Goal: Find specific page/section: Find specific page/section

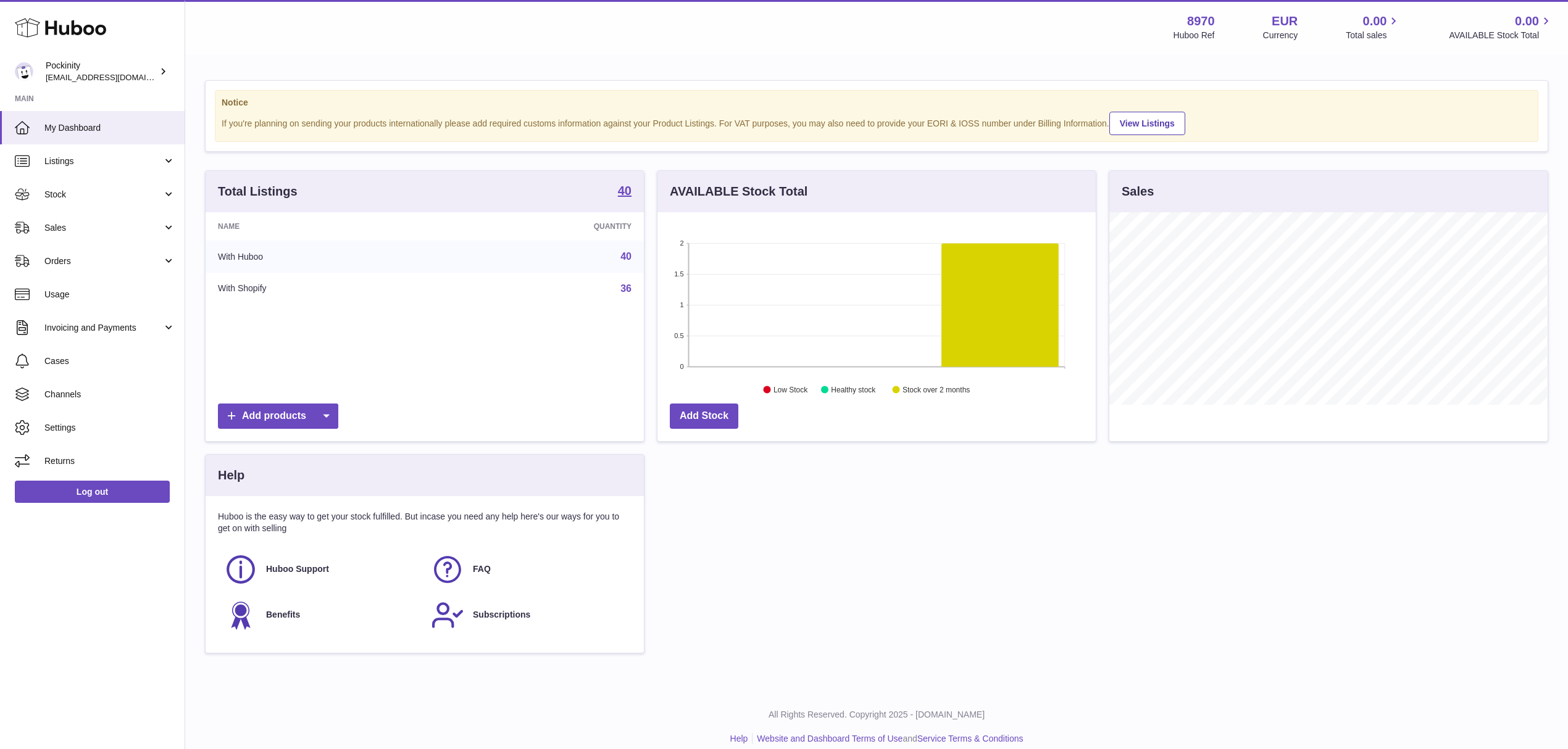
scroll to position [193, 438]
click at [107, 261] on span "Orders" at bounding box center [104, 261] width 118 height 12
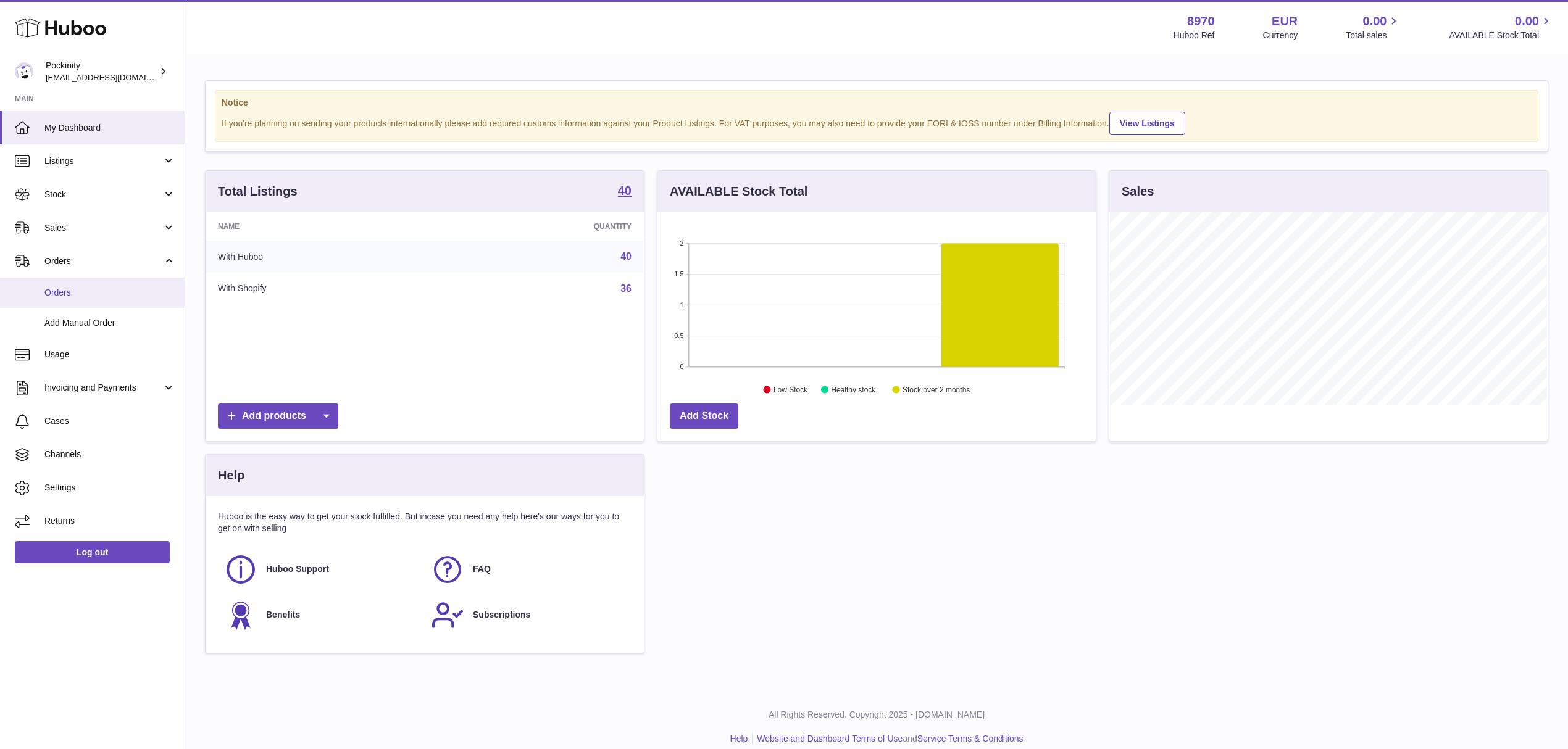
click at [80, 292] on span "Orders" at bounding box center [110, 292] width 131 height 12
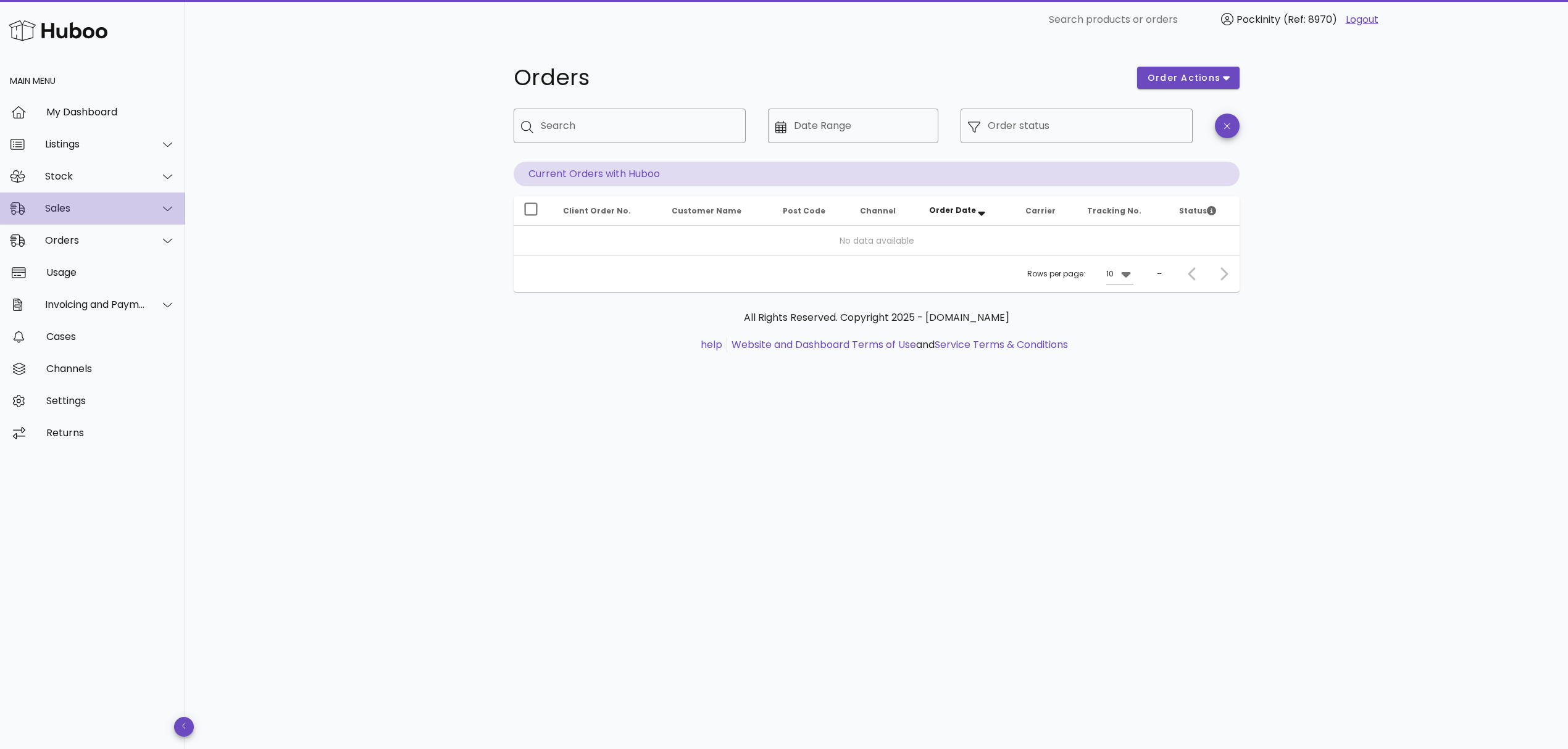
click at [137, 210] on div "Sales" at bounding box center [95, 208] width 101 height 12
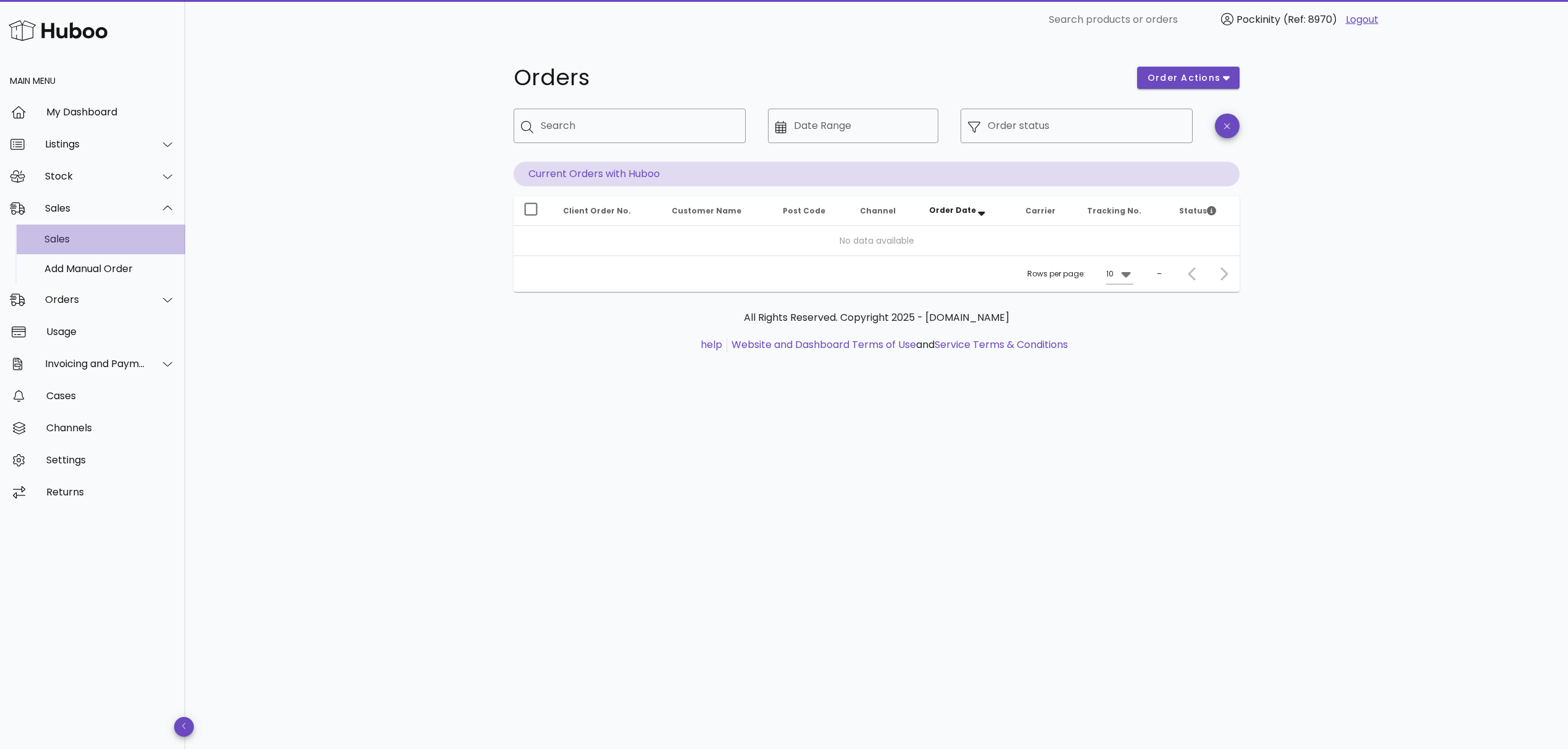
click at [94, 241] on div "Sales" at bounding box center [110, 239] width 131 height 12
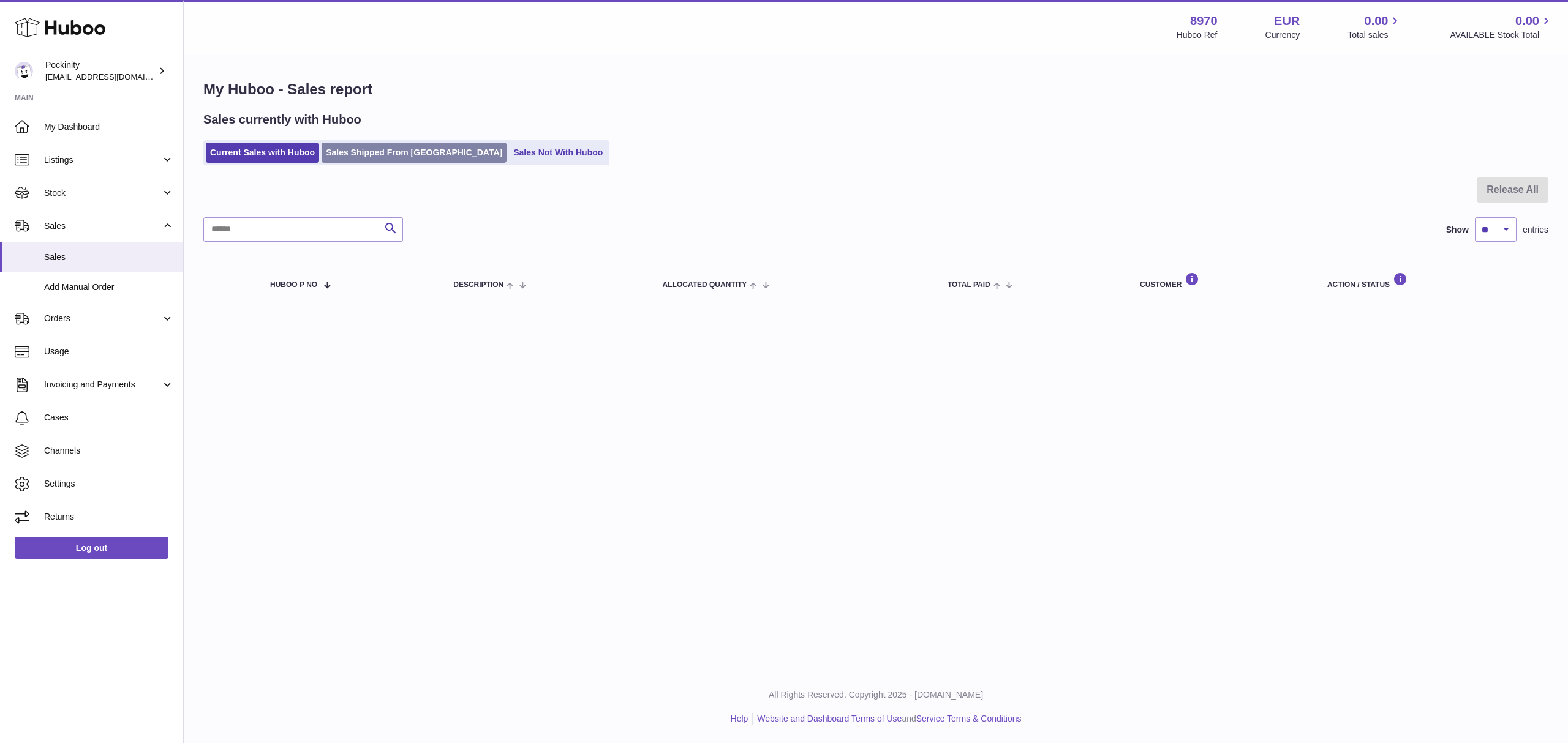
click at [374, 157] on link "Sales Shipped From Huboo" at bounding box center [414, 153] width 185 height 20
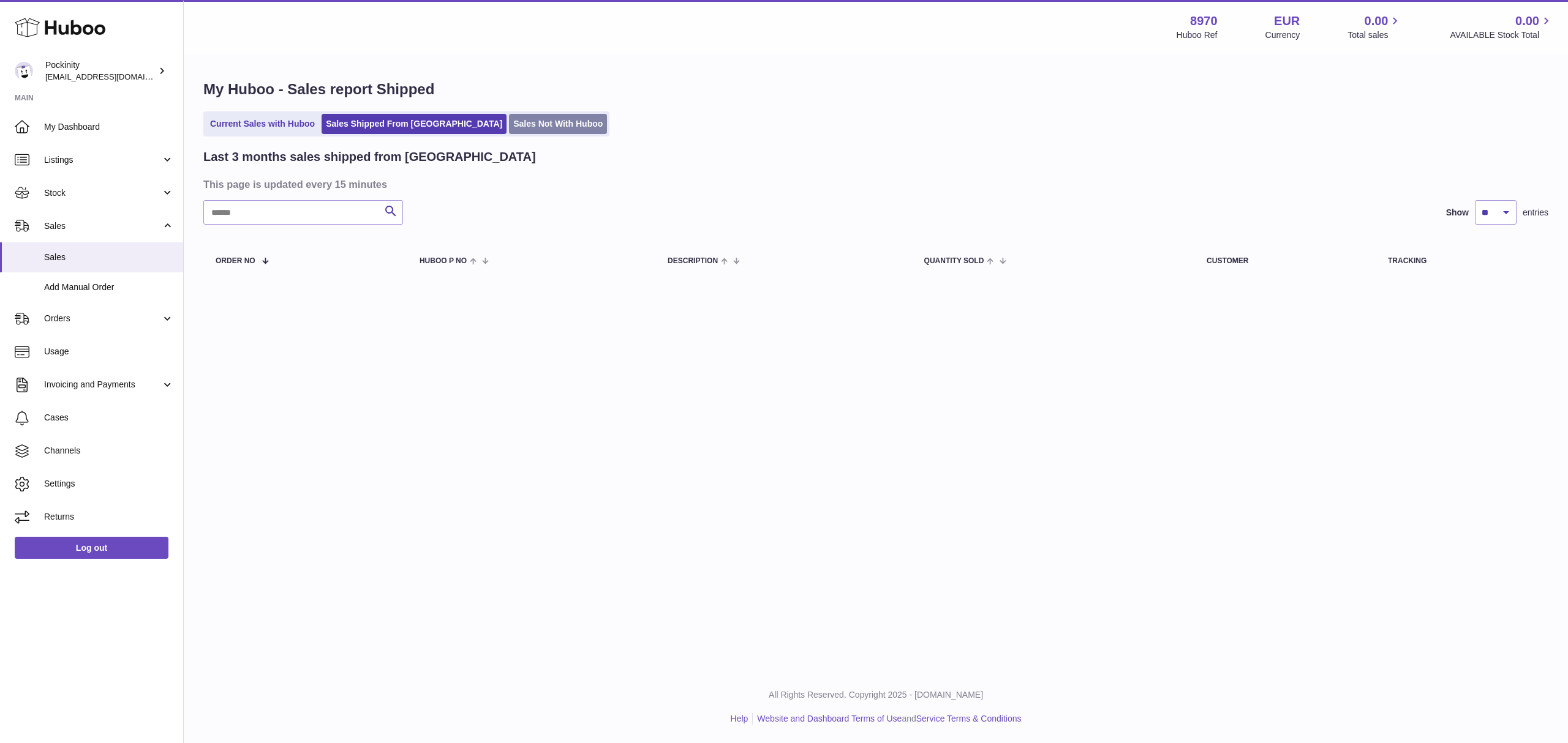
click at [515, 125] on link "Sales Not With Huboo" at bounding box center [558, 124] width 98 height 20
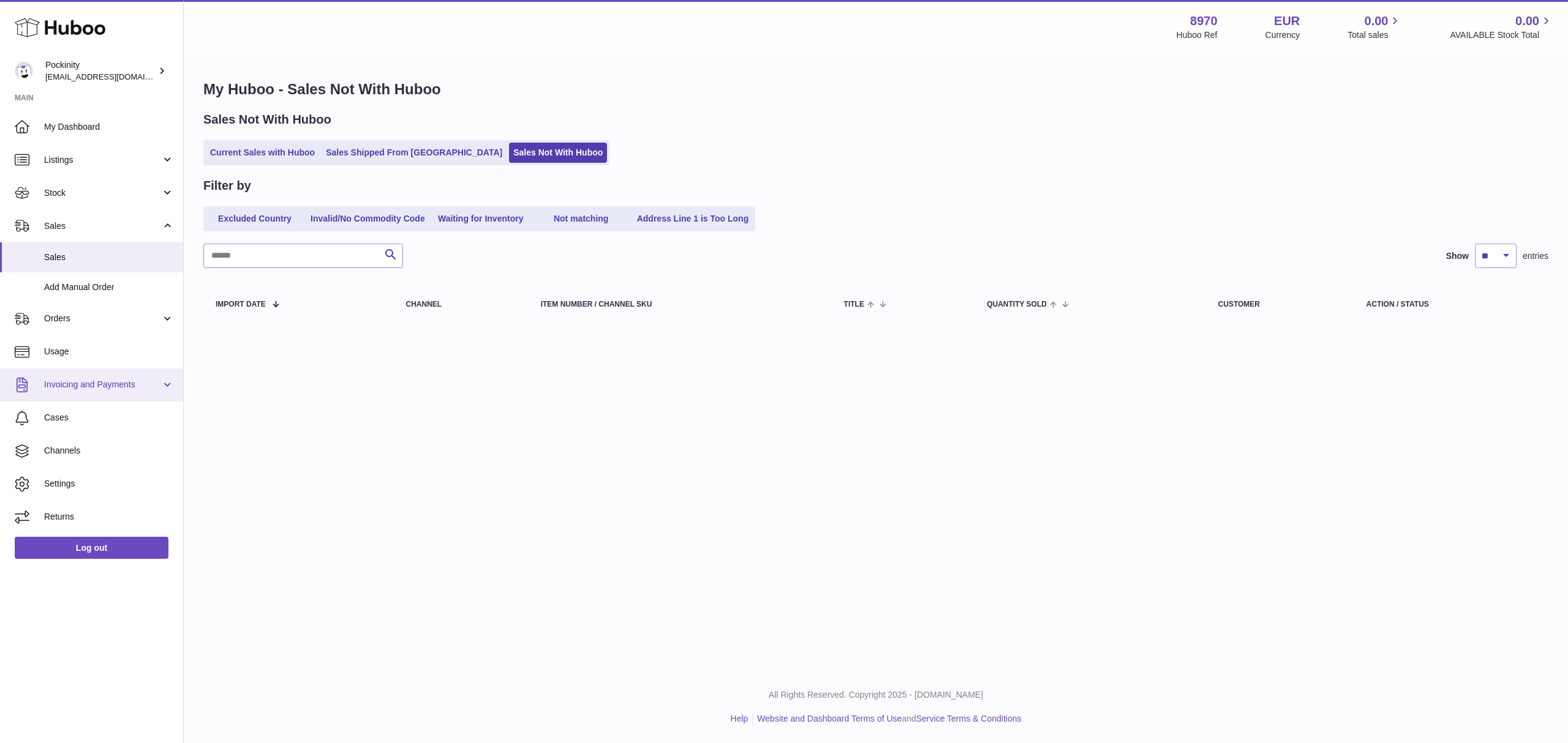
click at [92, 390] on span "Invoicing and Payments" at bounding box center [103, 384] width 117 height 12
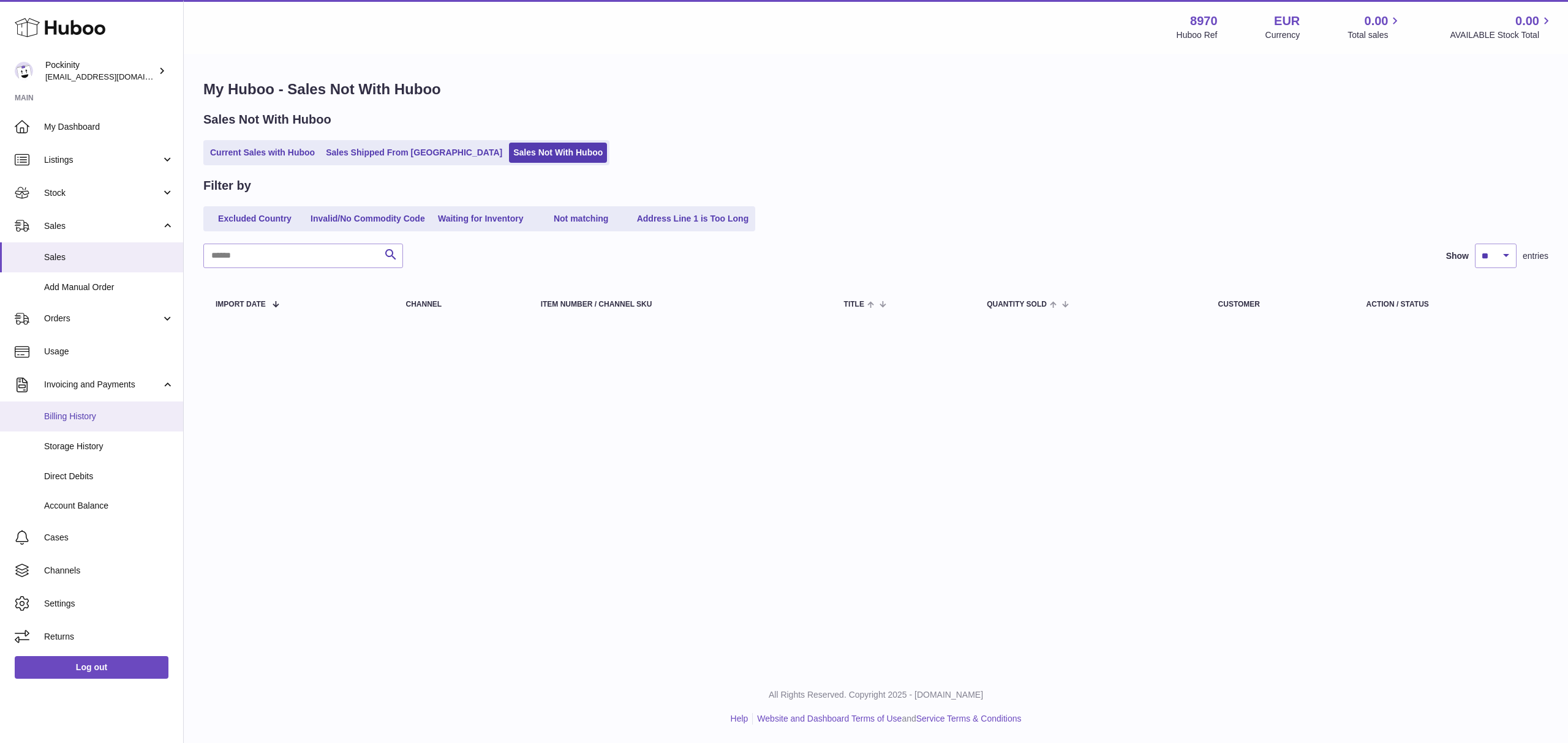
click at [76, 414] on span "Billing History" at bounding box center [109, 416] width 130 height 12
